Goal: Communication & Community: Answer question/provide support

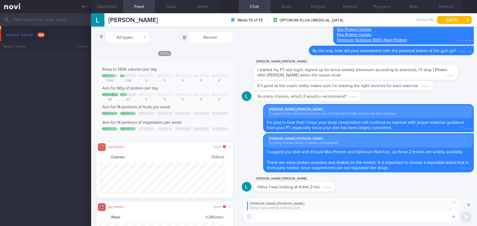
select select "9"
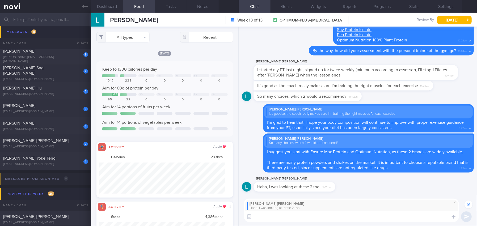
click at [306, 219] on textarea at bounding box center [351, 216] width 215 height 11
type textarea "You can try both, depending on your preference."
drag, startPoint x: 359, startPoint y: 217, endPoint x: 254, endPoint y: 219, distance: 105.2
click at [254, 219] on textarea "You can try both, depending on your preference." at bounding box center [351, 216] width 215 height 11
paste textarea "You can try both, depending on your preference and convenience. Ensure Max Prot…"
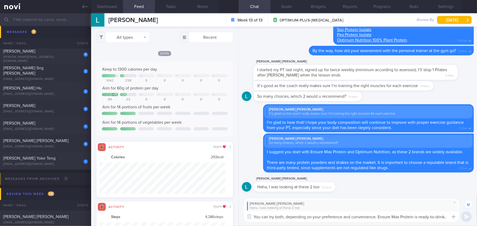
scroll to position [-11, 0]
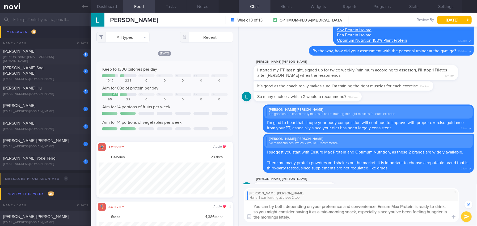
click at [400, 212] on textarea "You can try both, depending on your preference and convenience. Ensure Max Prot…" at bounding box center [351, 211] width 215 height 21
type textarea "You can try both, depending on your preference and convenience. Ensure Max Prot…"
click at [467, 216] on button "submit" at bounding box center [466, 216] width 11 height 11
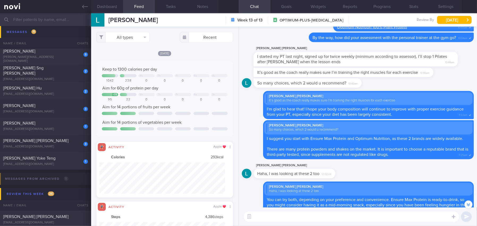
scroll to position [-13, 0]
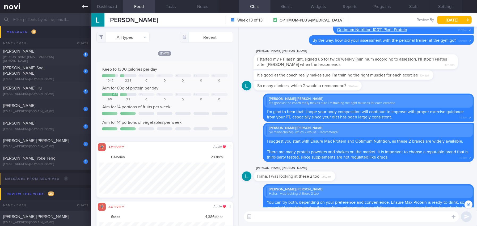
click at [84, 7] on icon at bounding box center [85, 7] width 6 height 6
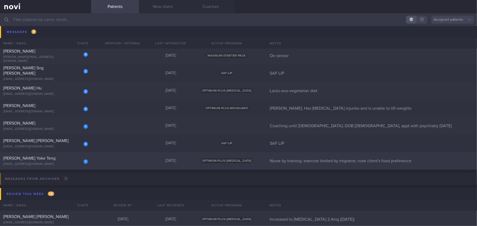
click at [38, 160] on div "[PERSON_NAME] Yoke Teng" at bounding box center [44, 158] width 83 height 5
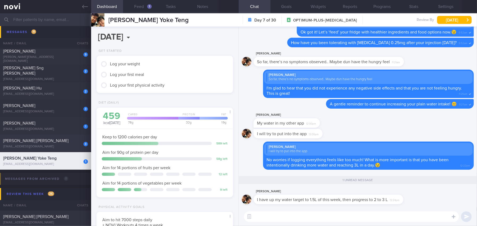
scroll to position [62, 125]
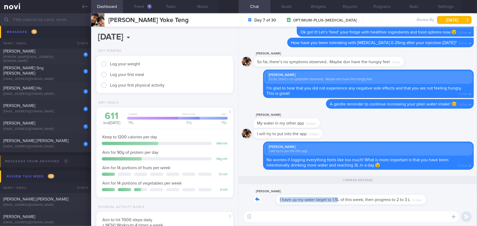
drag, startPoint x: 314, startPoint y: 196, endPoint x: 363, endPoint y: 191, distance: 49.8
click at [363, 191] on div "[PERSON_NAME] I have up my water target to 1.5L of this week, then progress to …" at bounding box center [336, 196] width 166 height 16
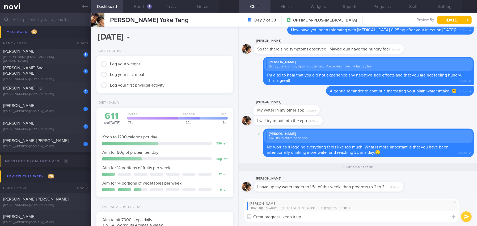
type textarea "Great progress, keep it up!"
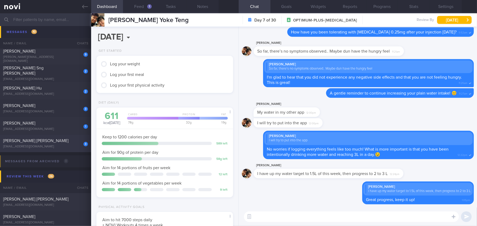
click at [39, 136] on div "3 [PERSON_NAME] [PERSON_NAME] [EMAIL_ADDRESS][DOMAIN_NAME] [DATE] SAF-LIP SAF L…" at bounding box center [238, 144] width 477 height 18
type input "SAF LIP"
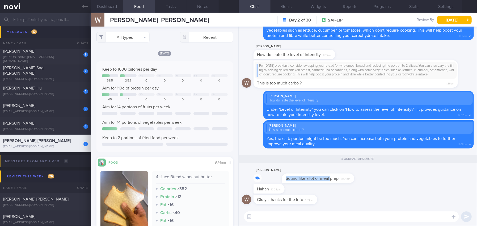
drag, startPoint x: 302, startPoint y: 175, endPoint x: 380, endPoint y: 174, distance: 77.8
click at [380, 174] on div "[PERSON_NAME] Sound like a lot of meal prep 12:24pm" at bounding box center [358, 175] width 232 height 17
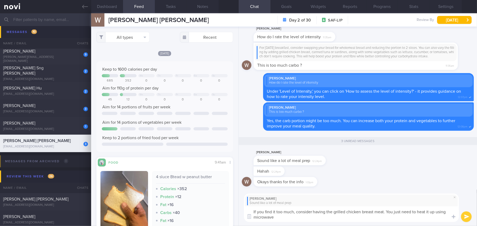
drag, startPoint x: 278, startPoint y: 216, endPoint x: 244, endPoint y: 210, distance: 34.1
click at [244, 210] on textarea "If you find it too much, consider having the grilled chicken breast meat. You j…" at bounding box center [351, 214] width 215 height 16
click at [291, 221] on textarea "If you find it too much, consider having the grilled chicken breast meat. You j…" at bounding box center [351, 214] width 215 height 16
drag, startPoint x: 284, startPoint y: 220, endPoint x: 223, endPoint y: 208, distance: 62.6
click at [223, 208] on div "Dashboard Feed Tasks Notes Chat 3 Goals Widgets Reports Programs Stats Settings…" at bounding box center [283, 119] width 385 height 213
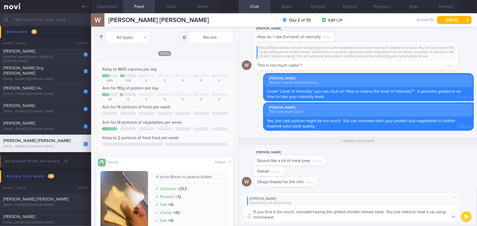
paste textarea ". You just need to heat it up in the microwave."
type textarea "If you find it too much, consider having the grilled chicken breast. You just n…"
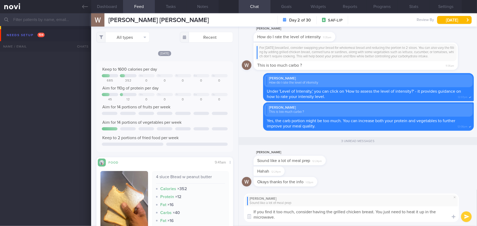
click at [292, 211] on textarea "If you find it too much, consider having the grilled chicken breast. You just n…" at bounding box center [351, 214] width 215 height 16
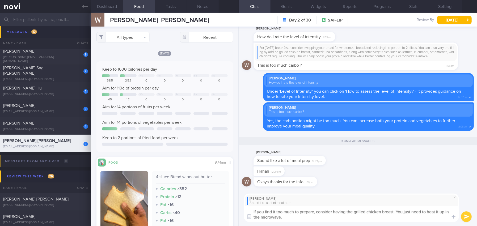
click at [308, 218] on textarea "If you find it too much to prepare, consider having the grilled chicken breast.…" at bounding box center [351, 214] width 215 height 16
type textarea "If you find it too much to prepare, consider having the grilled chicken breast.…"
click at [463, 215] on button "submit" at bounding box center [466, 216] width 11 height 11
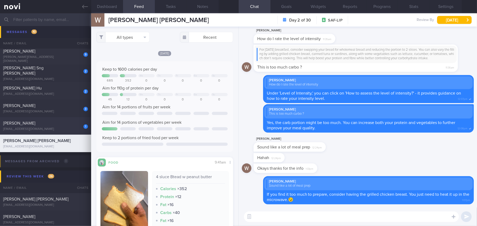
click at [40, 123] on div "[PERSON_NAME]" at bounding box center [44, 123] width 83 height 5
type input "Coaching until [DEMOGRAPHIC_DATA]; DOB [DEMOGRAPHIC_DATA]; appt with psychiatry…"
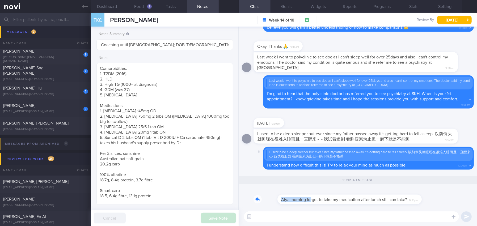
drag, startPoint x: 285, startPoint y: 195, endPoint x: 334, endPoint y: 141, distance: 73.1
click at [341, 193] on div "Aiya morning forgot to take my medication after lunch still can take? 12:13pm" at bounding box center [333, 196] width 160 height 16
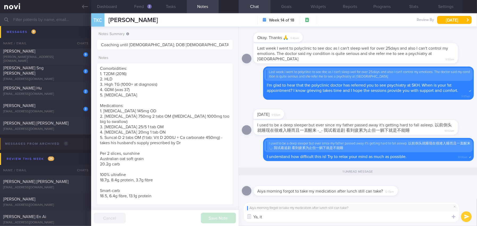
drag, startPoint x: 242, startPoint y: 220, endPoint x: 228, endPoint y: 220, distance: 13.8
click at [228, 220] on div "Dashboard Feed 2 Tasks Notes Chat 1 Goals Widgets Reports Programs Stats Settin…" at bounding box center [283, 119] width 385 height 213
type textarea "Yes, you can still take it!"
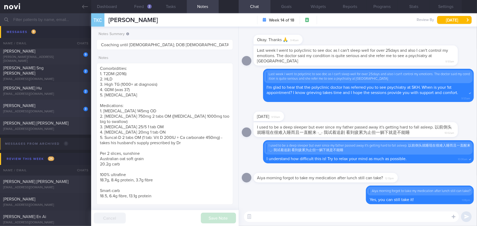
click at [35, 107] on span "[PERSON_NAME]" at bounding box center [19, 106] width 32 height 4
type input "[PERSON_NAME]; Has [MEDICAL_DATA] injuries and is unable to lift weights"
type textarea "49 year old Female Occupation Business Development - Medical Device Smoking Non…"
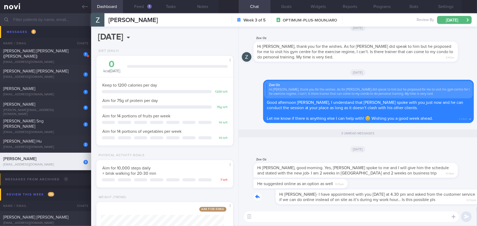
drag, startPoint x: 285, startPoint y: 189, endPoint x: 339, endPoint y: 191, distance: 54.7
click at [339, 191] on div "Hi Dr Kyle- I have appointment with you today at 4.30 pm and asked from the cus…" at bounding box center [363, 196] width 220 height 15
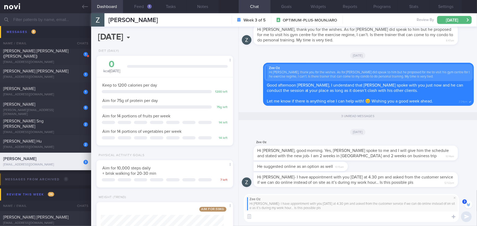
scroll to position [-4, 0]
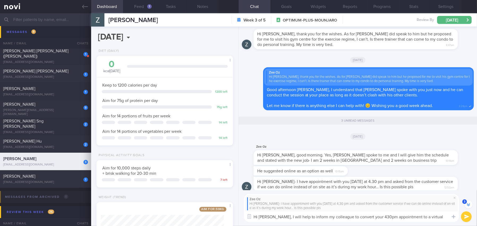
drag, startPoint x: 274, startPoint y: 217, endPoint x: 449, endPoint y: 220, distance: 175.2
click at [449, 220] on textarea "Hi Fauziah, I will help to inform my colleague to convert your 430pm appointmen…" at bounding box center [351, 216] width 215 height 11
click at [299, 219] on textarea "Hi Fauziah, I will help to inform my colleague to convert your 430pm appointmen…" at bounding box center [351, 216] width 215 height 11
click at [276, 216] on textarea "Hi Fauziah, I will help to inform my colleague to convert your 430pm appointmen…" at bounding box center [351, 216] width 215 height 11
drag, startPoint x: 275, startPoint y: 216, endPoint x: 448, endPoint y: 218, distance: 172.8
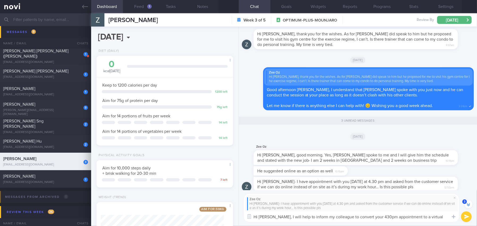
click at [448, 218] on textarea "Hi Fauziah, I will help to inform my colleague to convert your 430pm appointmen…" at bounding box center [351, 216] width 215 height 11
paste textarea "inform my colleague to convert your 4:30 PM appointment to a virtual consult."
click at [364, 216] on textarea "Hi Fauziah, I will inform my colleague to convert your 4:30 PM appointment to a…" at bounding box center [351, 216] width 215 height 11
click at [366, 216] on textarea "Hi Fauziah, I will inform my colleague to convert your 4:30 PM appointment to a…" at bounding box center [351, 216] width 215 height 11
type textarea "Hi Fauziah, I will inform my colleague to convert your 430pm appointment to a v…"
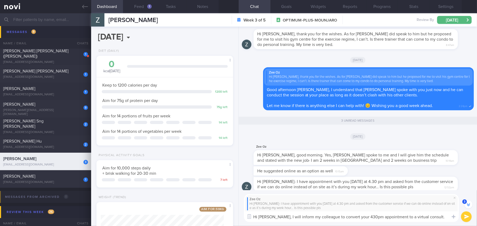
click at [466, 216] on button "submit" at bounding box center [466, 216] width 11 height 11
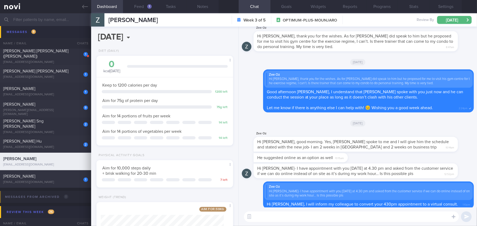
scroll to position [0, 0]
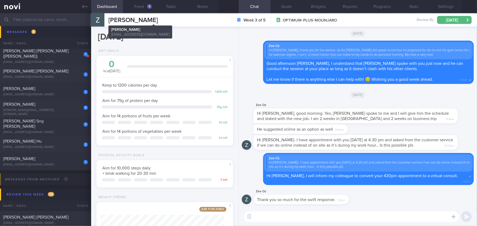
drag, startPoint x: 108, startPoint y: 19, endPoint x: 197, endPoint y: 17, distance: 88.7
click at [158, 17] on span "[PERSON_NAME]" at bounding box center [132, 20] width 49 height 6
copy span "[PERSON_NAME]"
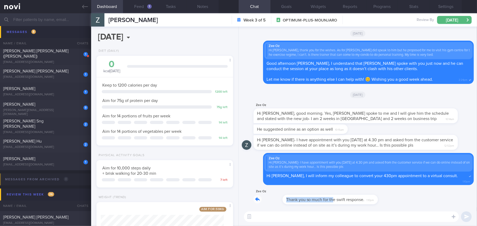
drag, startPoint x: 303, startPoint y: 197, endPoint x: 385, endPoint y: 192, distance: 81.7
click at [385, 192] on div "Zee Oz Thank you so much for the swift response. 1:10pm" at bounding box center [358, 197] width 232 height 19
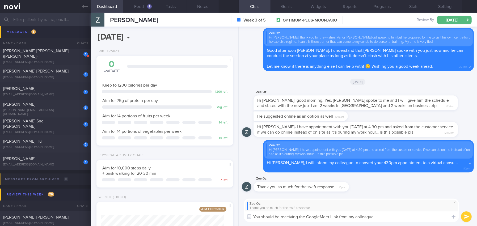
click at [223, 224] on div "Dashboard Feed 1 Tasks Notes Chat Goals Widgets Reports Programs Stats Settings…" at bounding box center [283, 119] width 385 height 213
click at [361, 215] on textarea "You should be receiving the GoogleMeet Link from my colleague" at bounding box center [351, 216] width 215 height 11
drag, startPoint x: 379, startPoint y: 215, endPoint x: 199, endPoint y: 211, distance: 180.3
click at [199, 211] on div "Dashboard Feed 1 Tasks Notes Chat Goals Widgets Reports Programs Stats Settings…" at bounding box center [283, 119] width 385 height 213
paste textarea "My colleague will be sending you the Google Meet link shortly!"
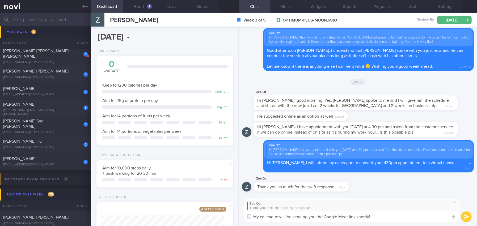
type textarea "My colleague will be sending you the Google Meet link shortly!"
click at [464, 216] on button "submit" at bounding box center [466, 216] width 11 height 11
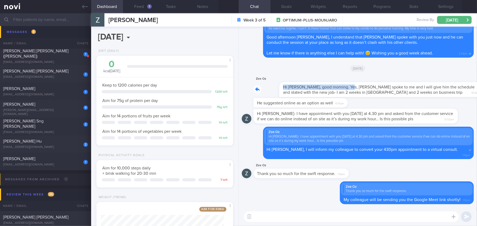
drag, startPoint x: 322, startPoint y: 89, endPoint x: 392, endPoint y: 86, distance: 69.6
click at [392, 86] on div "Zee Oz Hi Mee Li, good morning. Yes, Salam spoke to me and I will give him the …" at bounding box center [363, 86] width 220 height 21
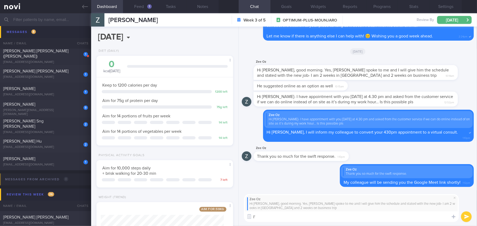
type textarea "I"
click at [453, 198] on span at bounding box center [454, 198] width 6 height 6
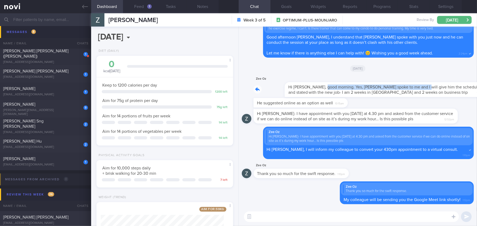
drag, startPoint x: 294, startPoint y: 88, endPoint x: 386, endPoint y: 93, distance: 92.3
click at [386, 93] on div "Zee Oz Hi Mee Li, good morning. Yes, Salam spoke to me and I will give him the …" at bounding box center [363, 86] width 220 height 21
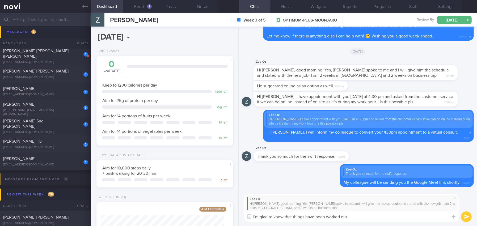
drag, startPoint x: 354, startPoint y: 216, endPoint x: 235, endPoint y: 217, distance: 118.9
click at [235, 217] on div "Dashboard Feed 1 Tasks Notes Chat Goals Widgets Reports Programs Stats Settings…" at bounding box center [283, 119] width 385 height 213
click at [355, 216] on textarea "I'm glad to know that things have been worked out" at bounding box center [351, 216] width 215 height 11
drag, startPoint x: 266, startPoint y: 217, endPoint x: 219, endPoint y: 214, distance: 47.1
click at [219, 214] on div "Dashboard Feed 1 Tasks Notes Chat Goals Widgets Reports Programs Stats Settings…" at bounding box center [283, 119] width 385 height 213
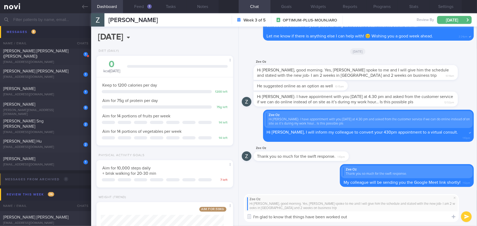
paste textarea "hear that things have been worked out."
type textarea "I'm glad to hear that things have been worked out.😊"
click at [467, 216] on button "submit" at bounding box center [466, 216] width 11 height 11
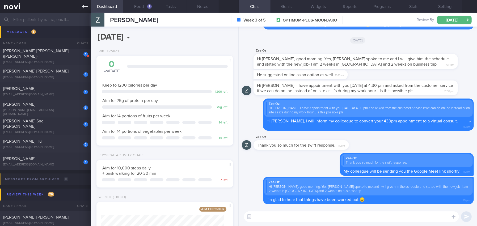
click at [80, 5] on link at bounding box center [45, 6] width 91 height 13
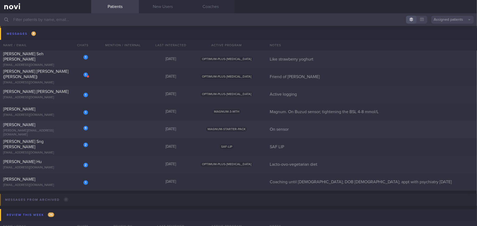
scroll to position [2708, 0]
